Goal: Find contact information: Find contact information

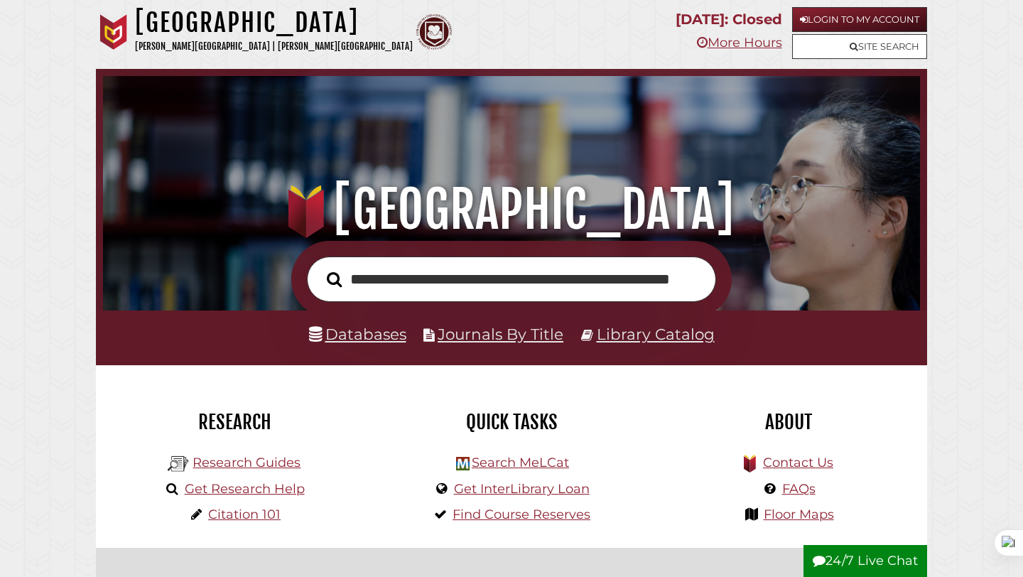
scroll to position [0, 71]
type input "**********"
click at [320, 268] on button "Search" at bounding box center [334, 279] width 29 height 23
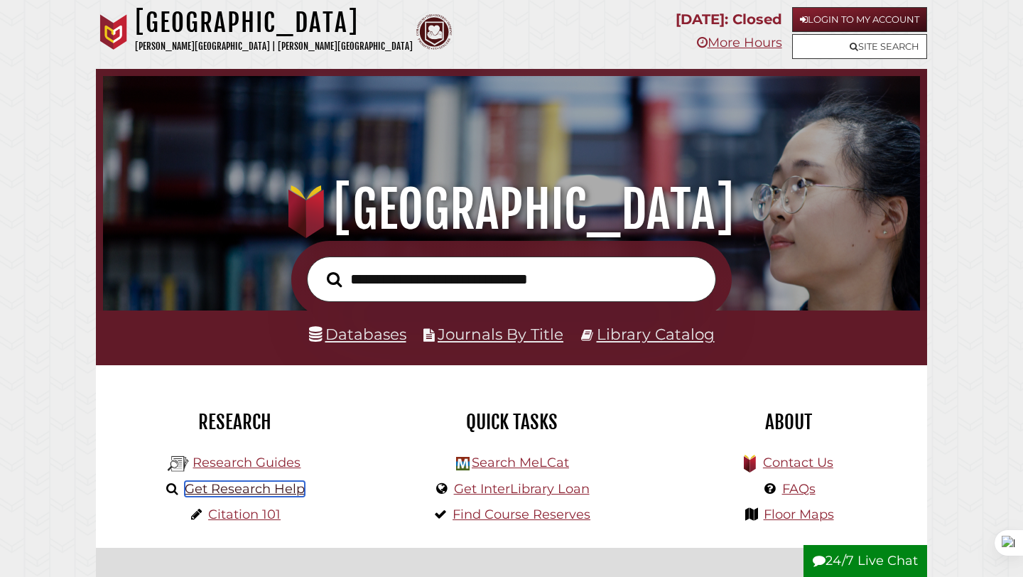
click at [281, 492] on link "Get Research Help" at bounding box center [245, 489] width 120 height 16
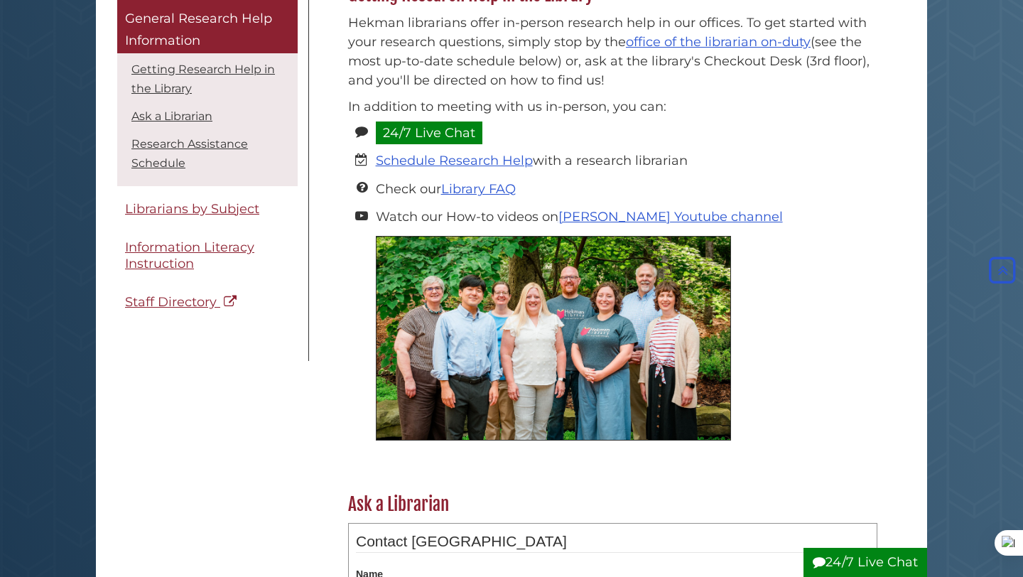
scroll to position [104, 0]
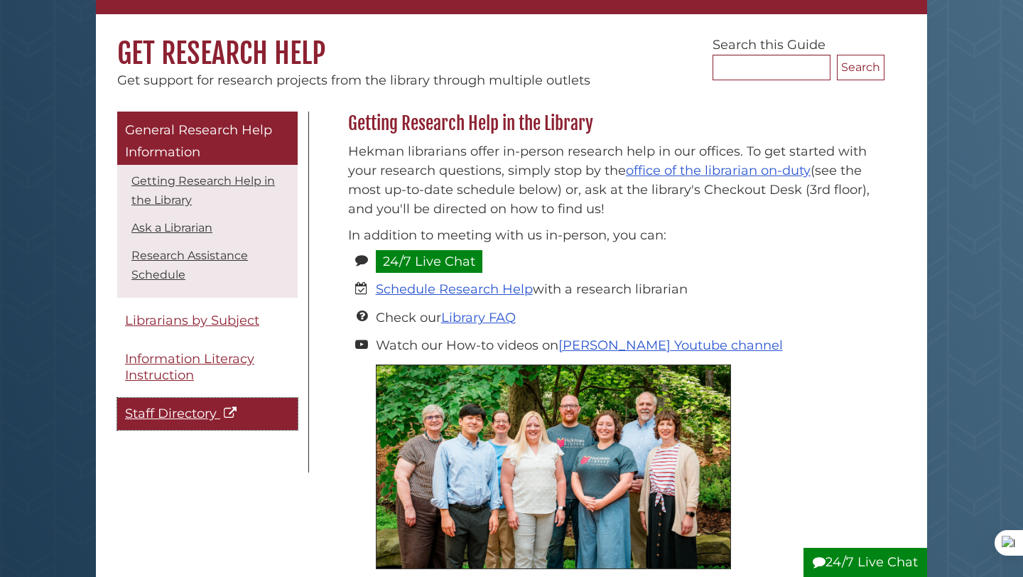
click at [190, 416] on span "Staff Directory" at bounding box center [171, 414] width 92 height 16
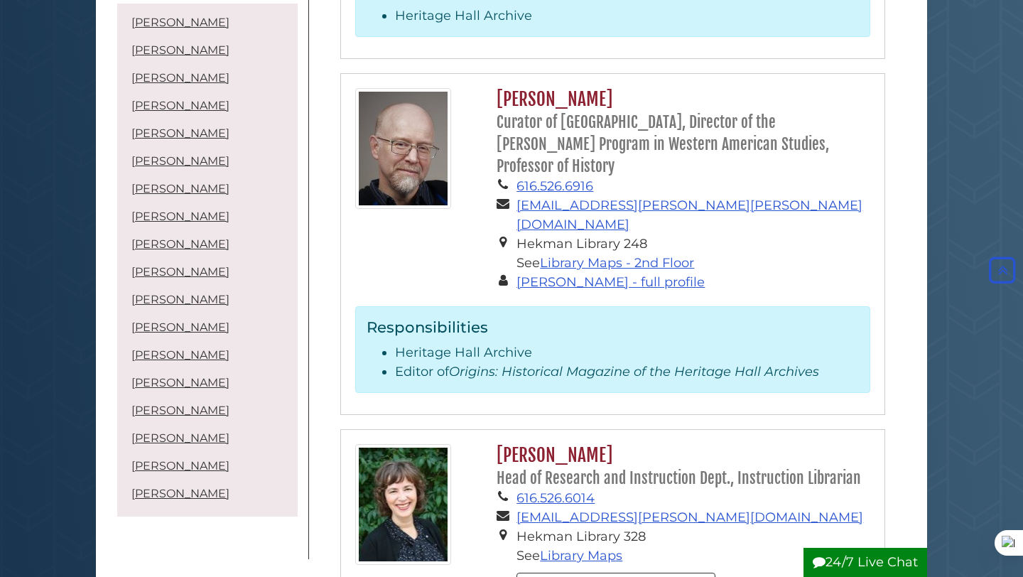
scroll to position [2578, 0]
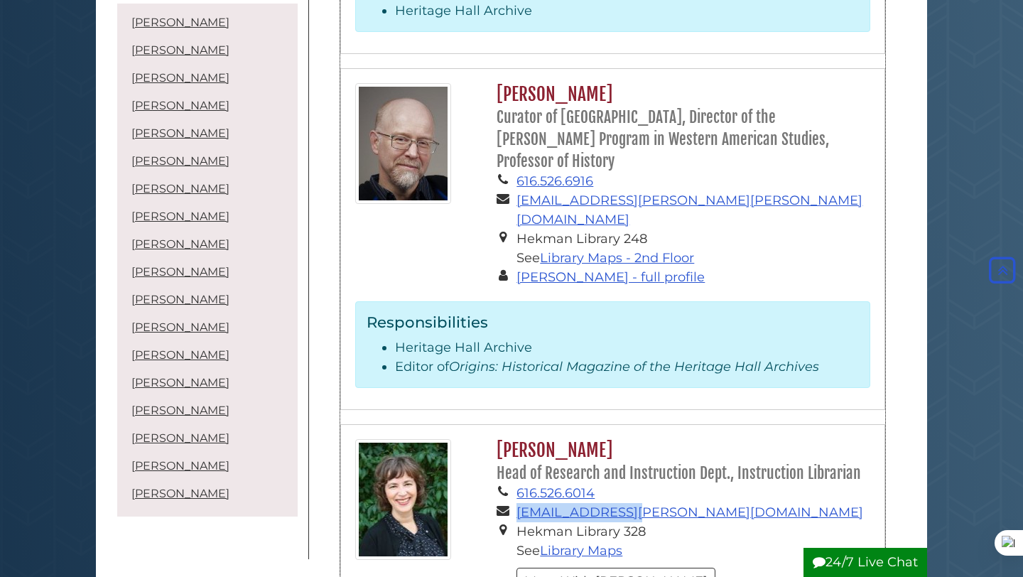
drag, startPoint x: 653, startPoint y: 357, endPoint x: 514, endPoint y: 357, distance: 139.3
click at [517, 503] on li "smk23@calvin.edu" at bounding box center [694, 512] width 354 height 19
copy li "smk23@calvin.edu"
